Goal: Task Accomplishment & Management: Manage account settings

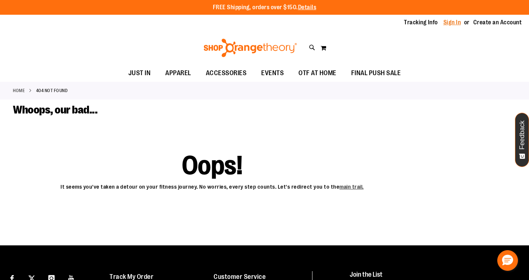
click at [449, 23] on link "Sign In" at bounding box center [453, 22] width 18 height 8
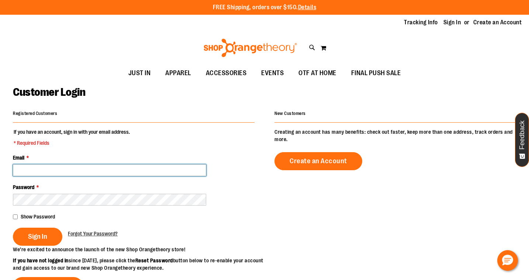
click at [184, 170] on input "Email *" at bounding box center [109, 171] width 193 height 12
type input "**********"
